Goal: Find specific page/section: Find specific page/section

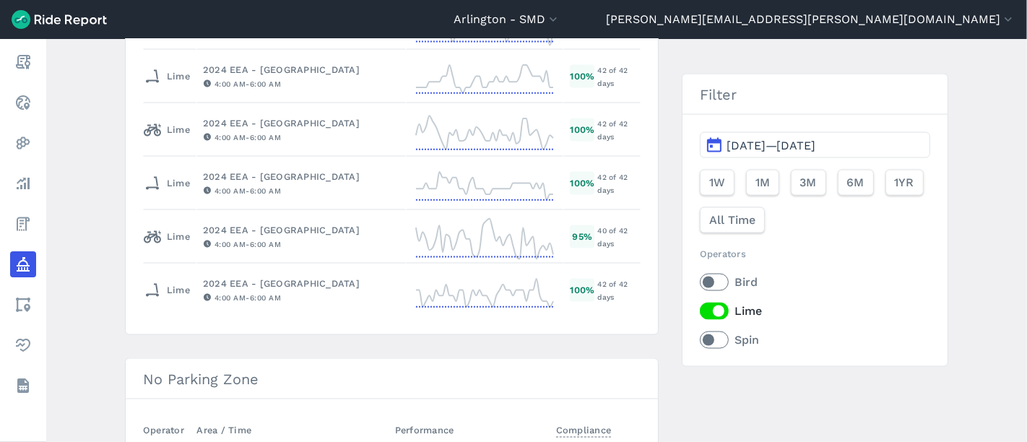
click at [718, 282] on label "Bird" at bounding box center [815, 282] width 230 height 17
click at [700, 282] on input "Bird" at bounding box center [700, 278] width 0 height 9
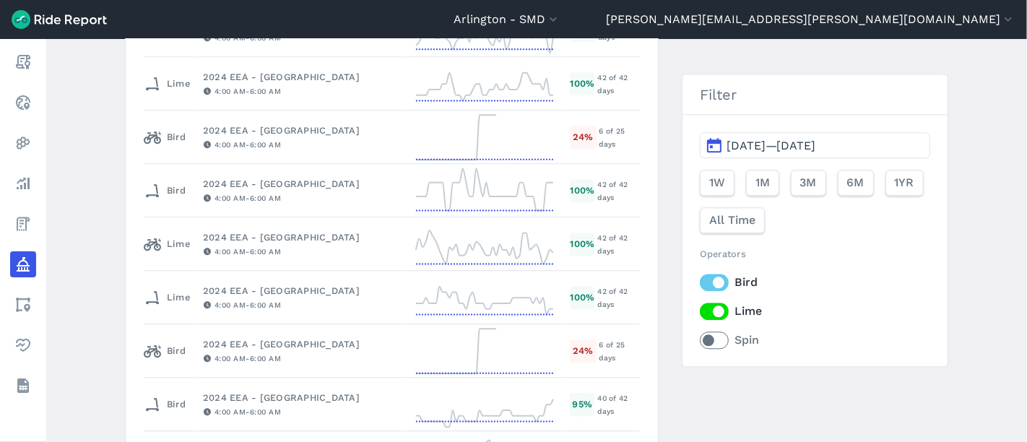
click at [703, 308] on label "Lime" at bounding box center [815, 311] width 230 height 17
click at [700, 308] on input "Lime" at bounding box center [700, 307] width 0 height 9
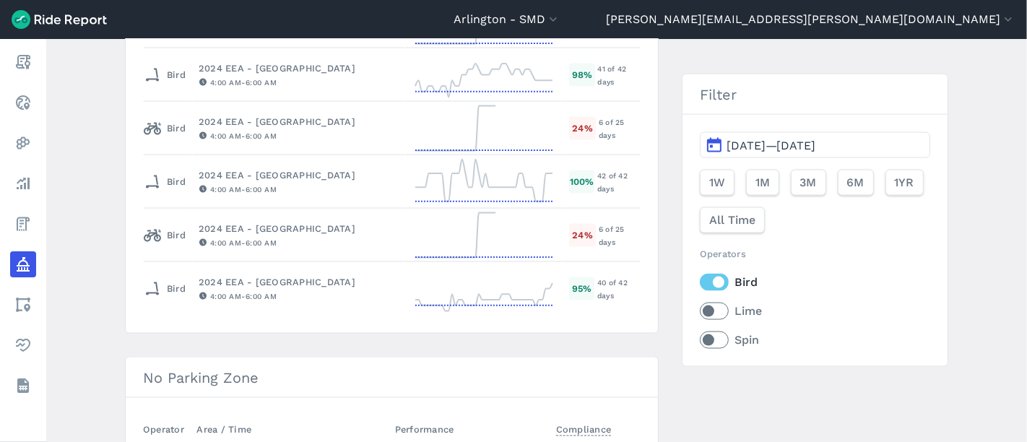
click at [709, 336] on label "Spin" at bounding box center [815, 339] width 230 height 17
click at [700, 336] on input "Spin" at bounding box center [700, 335] width 0 height 9
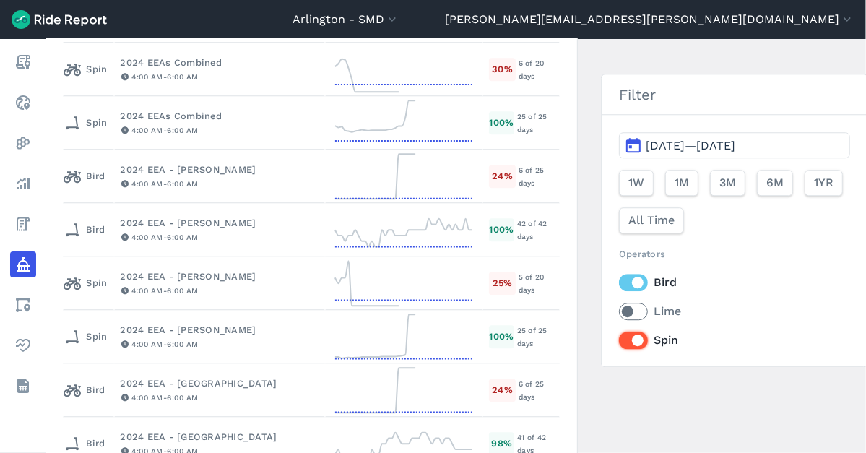
scroll to position [2320, 0]
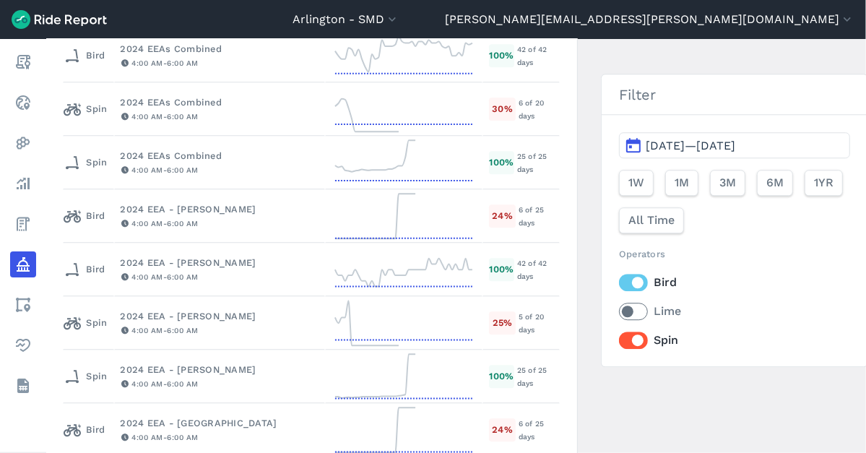
click at [619, 342] on label "Spin" at bounding box center [734, 339] width 230 height 17
click at [619, 341] on input "Spin" at bounding box center [619, 335] width 0 height 9
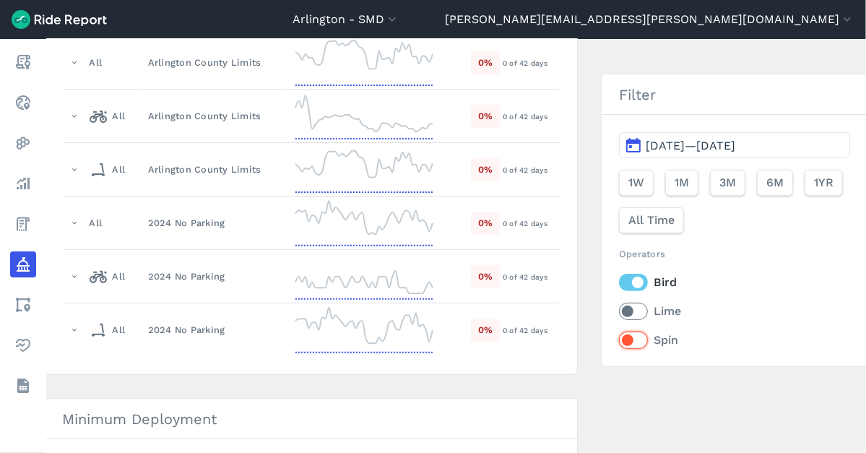
scroll to position [0, 0]
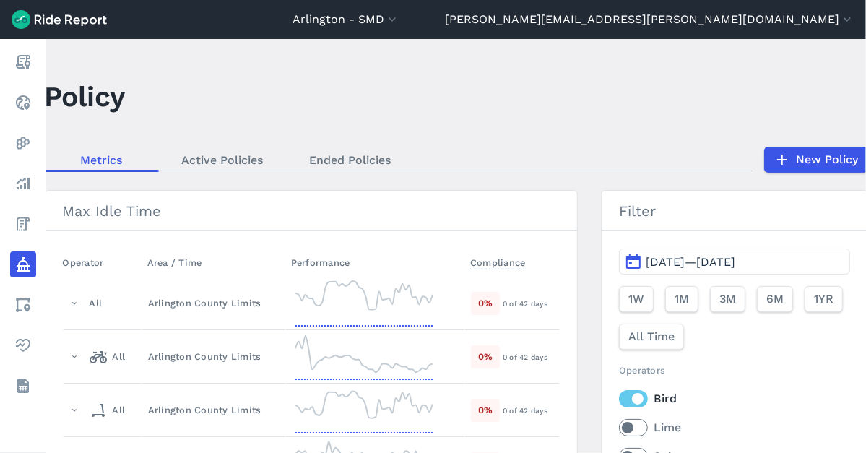
click at [264, 73] on main "Policy Metrics Active Policies Ended Policies New Policy Max Idle Time Operator…" at bounding box center [455, 246] width 819 height 414
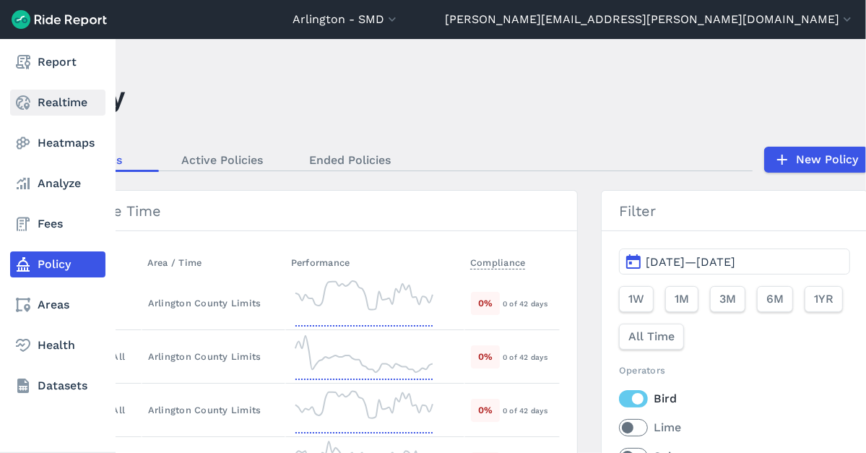
click at [37, 92] on link "Realtime" at bounding box center [57, 103] width 95 height 26
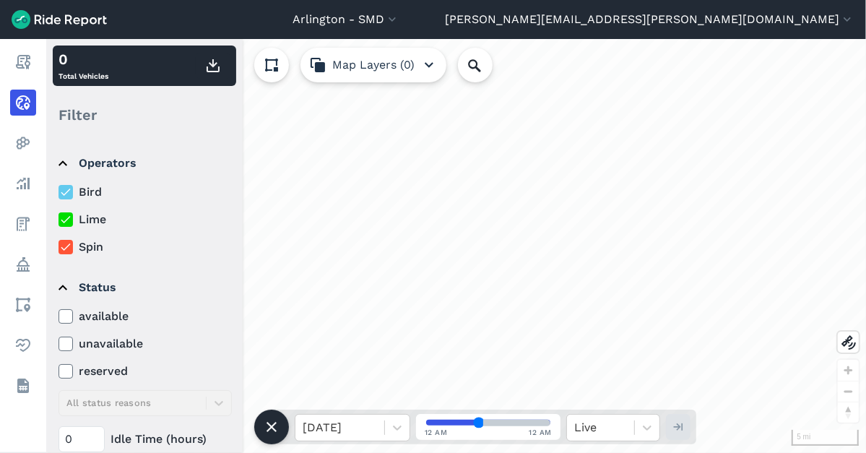
click at [66, 218] on icon at bounding box center [65, 219] width 13 height 14
click at [58, 218] on input "Lime" at bounding box center [58, 215] width 0 height 9
click at [65, 190] on icon at bounding box center [65, 192] width 13 height 14
click at [58, 190] on input "Bird" at bounding box center [58, 187] width 0 height 9
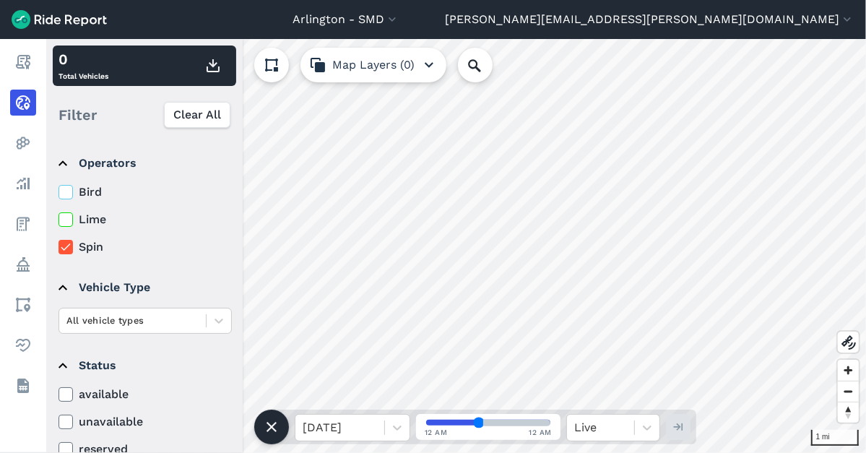
click at [58, 417] on details "Status available unavailable reserved All status reasons 0 Idle Time (hours)" at bounding box center [144, 437] width 183 height 196
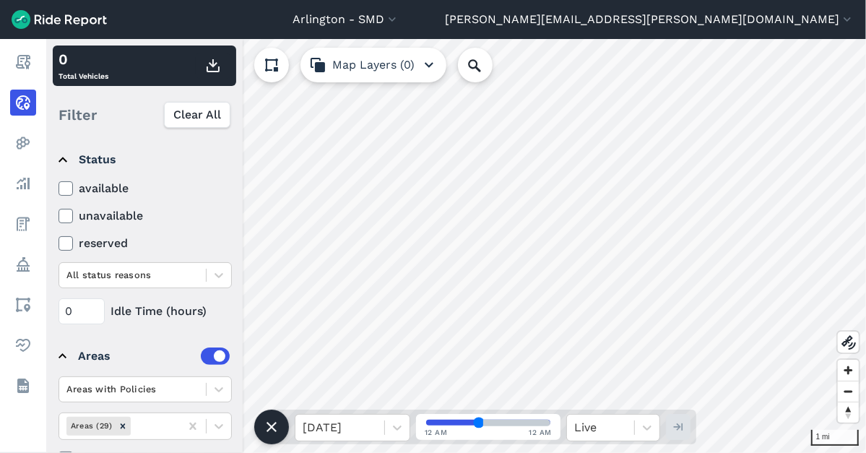
scroll to position [240, 0]
